Goal: Find specific page/section

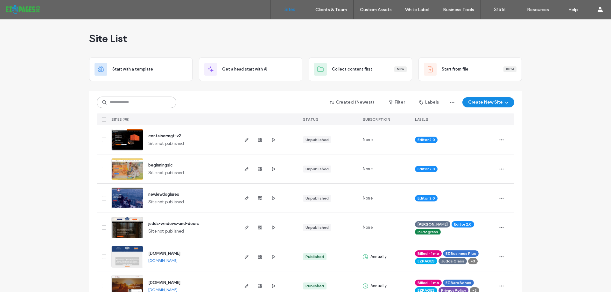
click at [158, 105] on input at bounding box center [137, 102] width 80 height 11
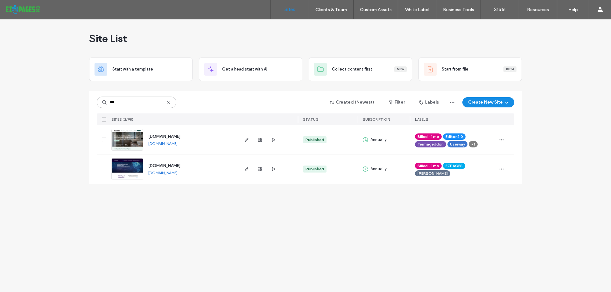
type input "***"
click at [170, 104] on use at bounding box center [168, 102] width 3 height 3
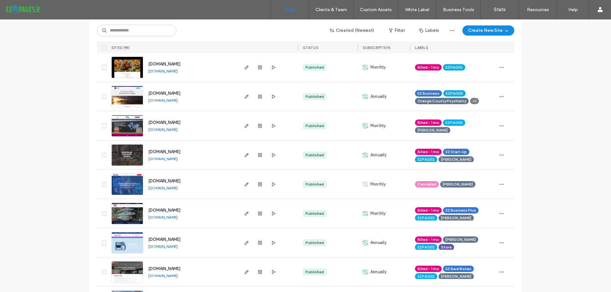
scroll to position [2051, 0]
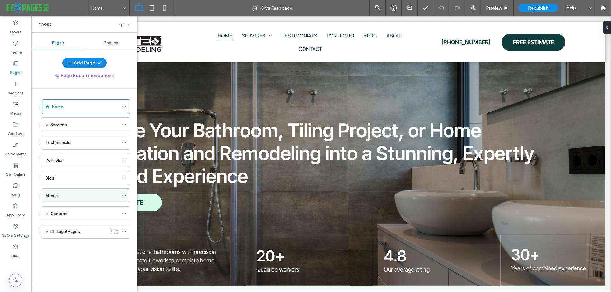
click at [55, 194] on label "About" at bounding box center [51, 196] width 12 height 11
click at [129, 26] on icon at bounding box center [129, 24] width 5 height 5
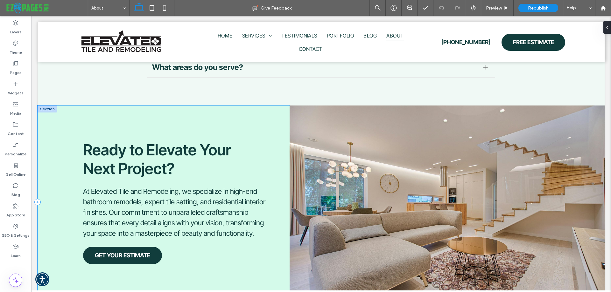
scroll to position [4421, 0]
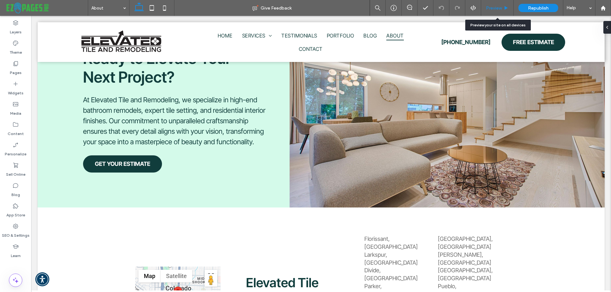
click at [496, 6] on span "Preview" at bounding box center [494, 7] width 16 height 5
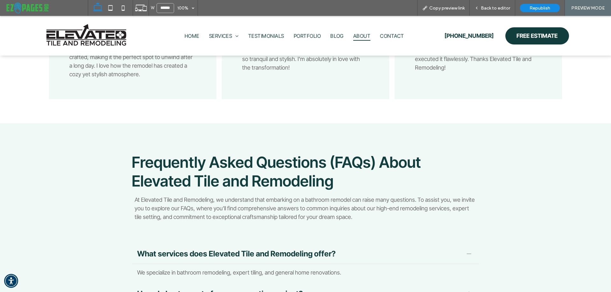
scroll to position [3913, 0]
